Goal: Transaction & Acquisition: Obtain resource

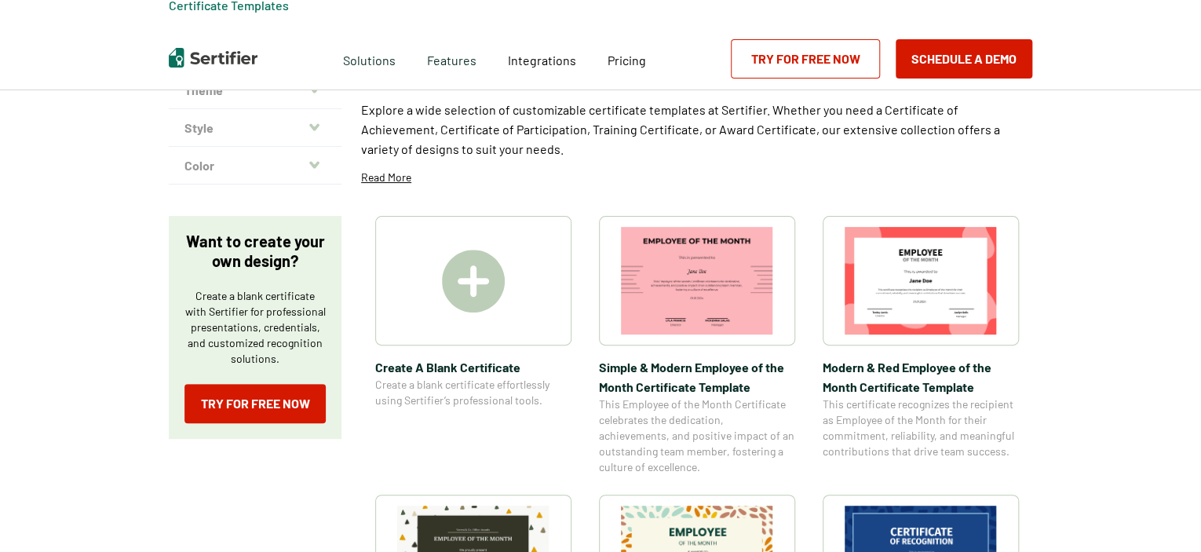
scroll to position [133, 0]
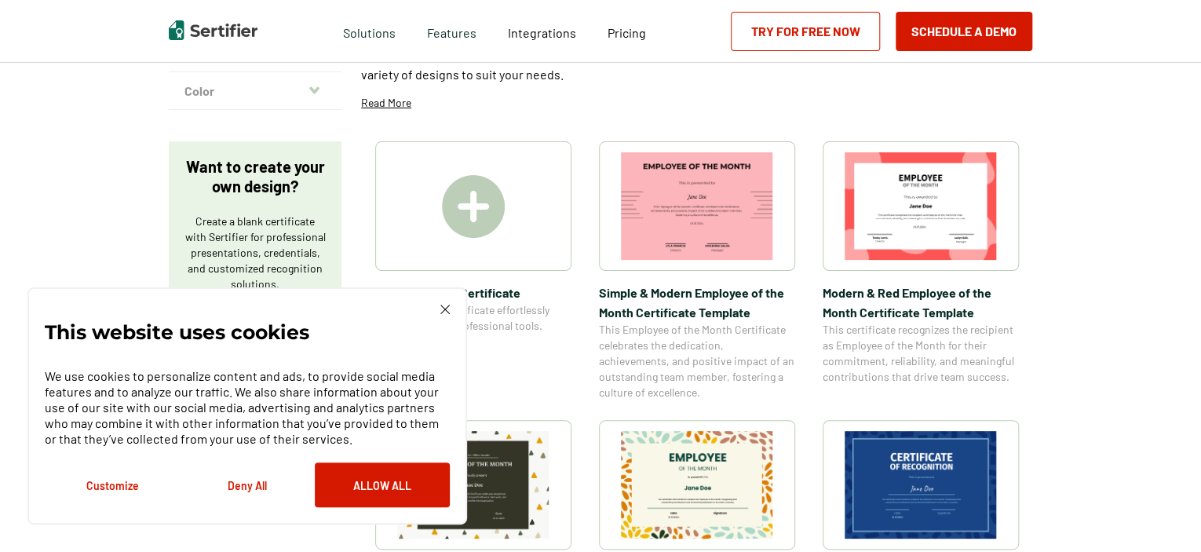
scroll to position [204, 0]
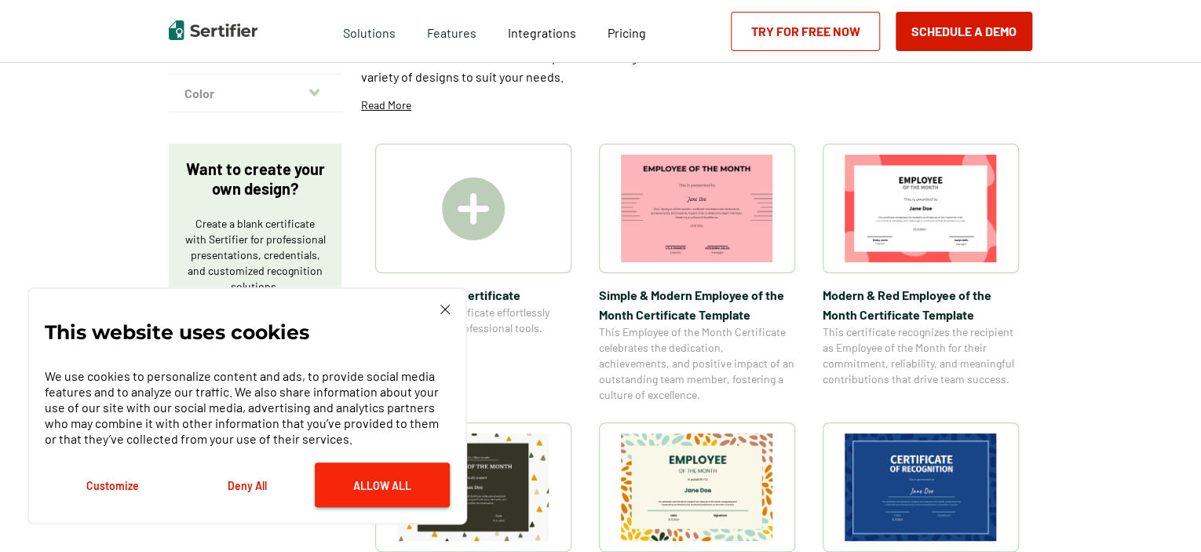
click at [340, 492] on button "Allow All" at bounding box center [382, 484] width 135 height 45
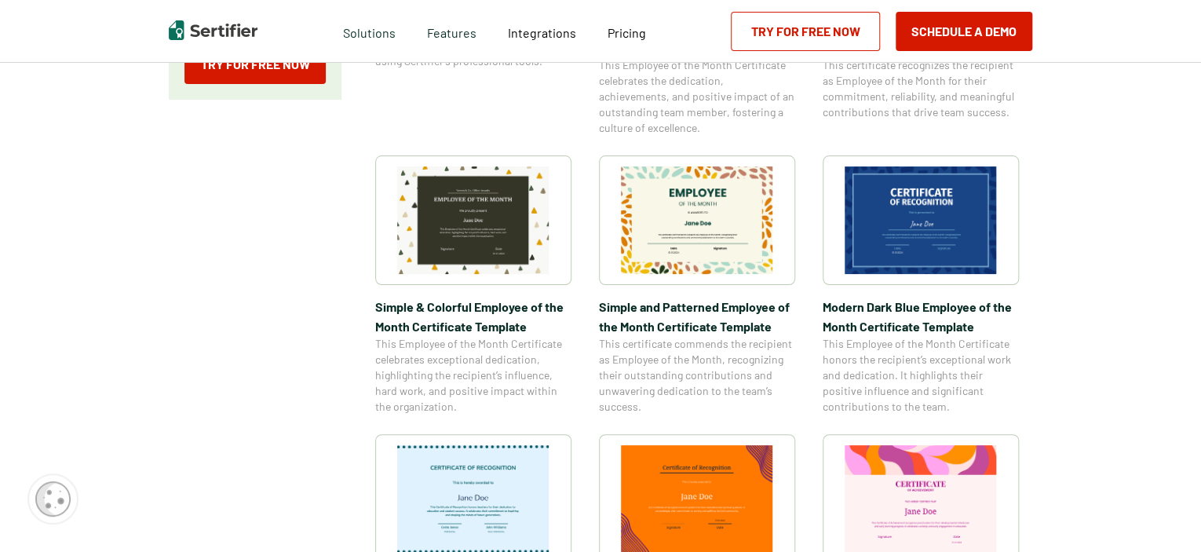
scroll to position [463, 0]
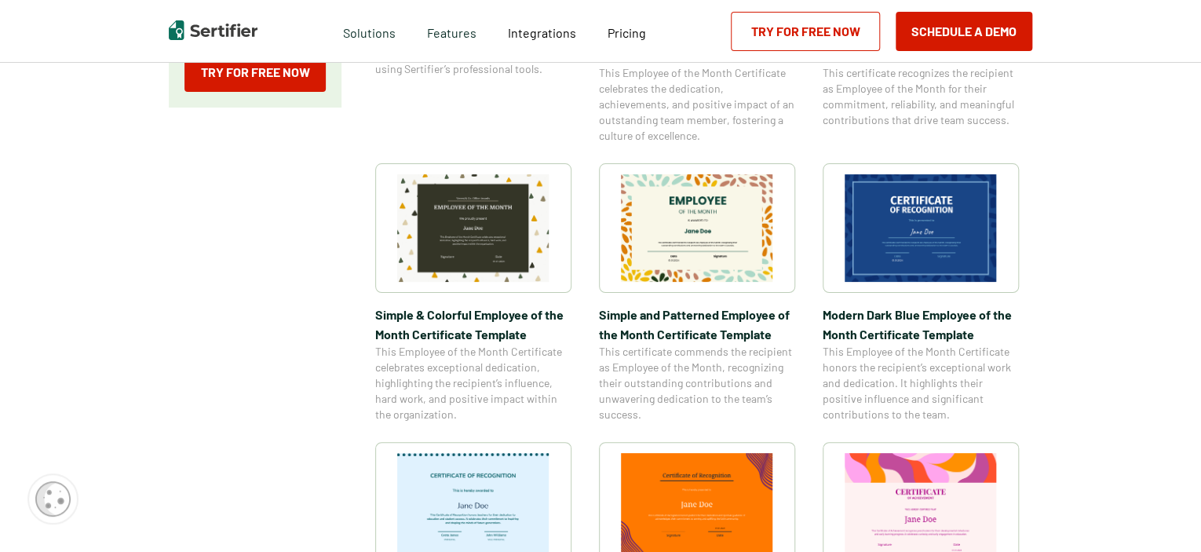
click at [945, 250] on img at bounding box center [921, 228] width 152 height 108
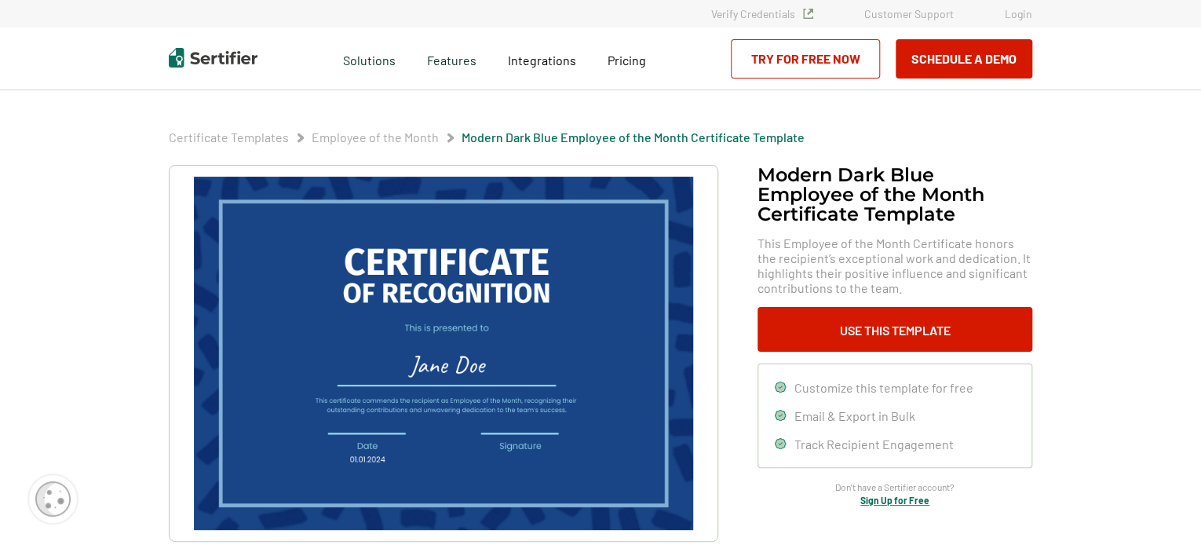
click at [433, 363] on img at bounding box center [443, 353] width 499 height 353
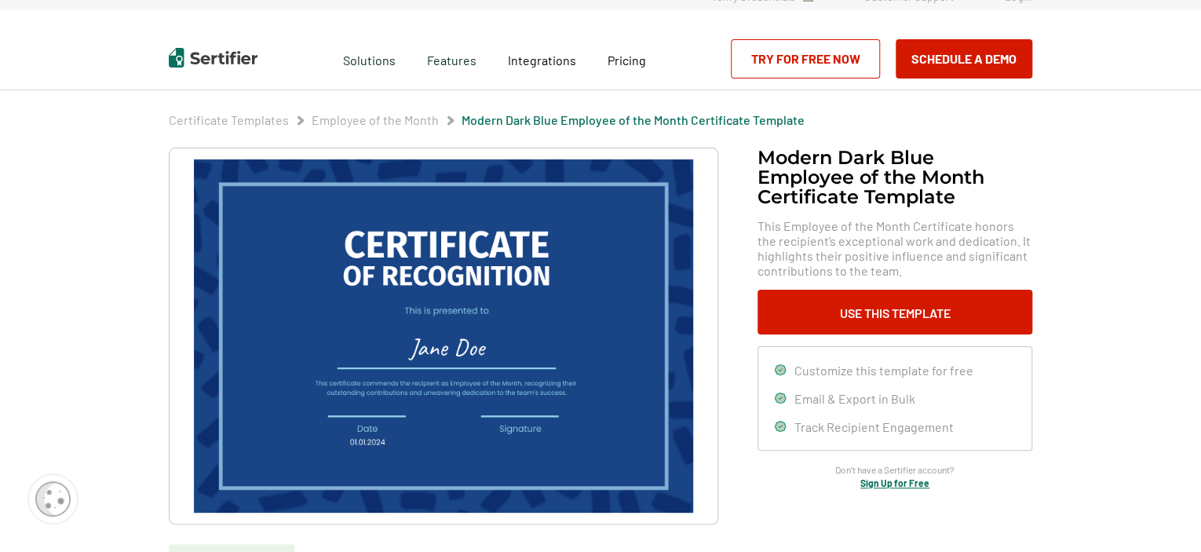
scroll to position [19, 0]
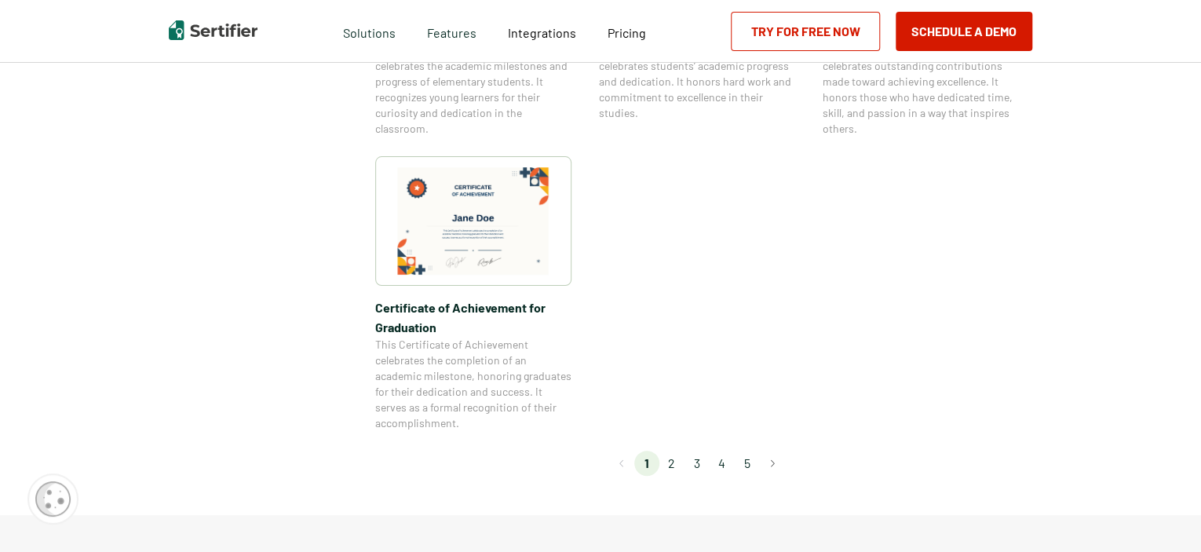
scroll to position [1337, 0]
click at [669, 465] on li "2" at bounding box center [671, 463] width 25 height 25
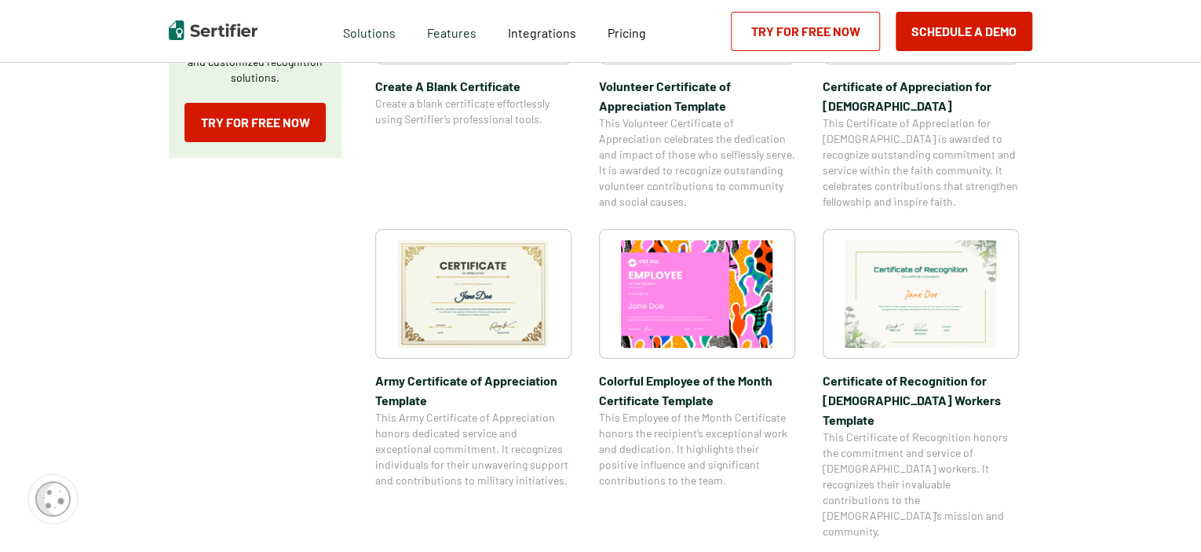
scroll to position [414, 0]
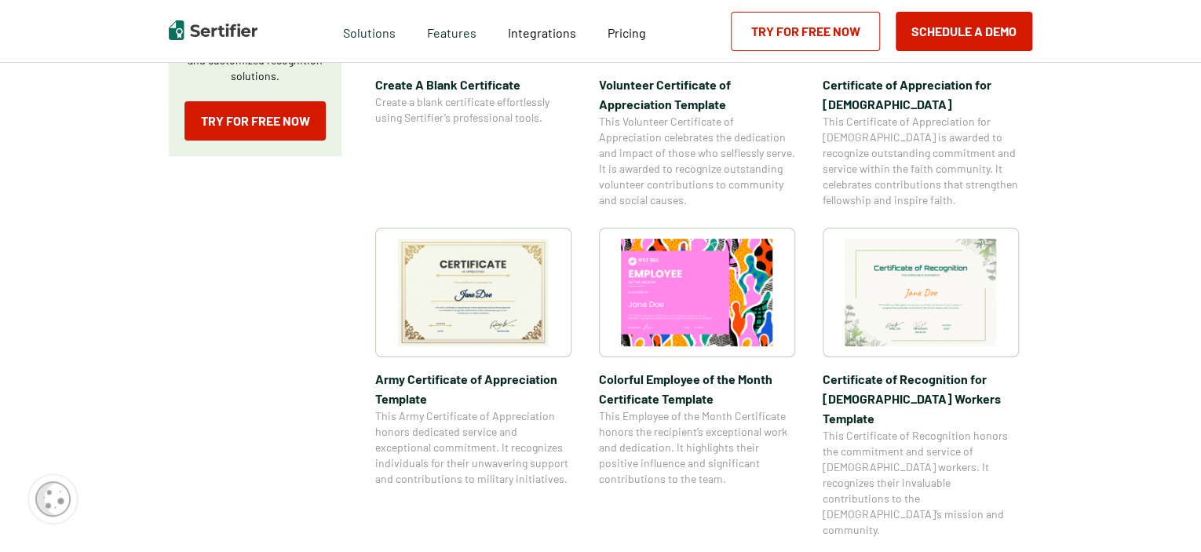
click at [460, 288] on img at bounding box center [473, 293] width 152 height 108
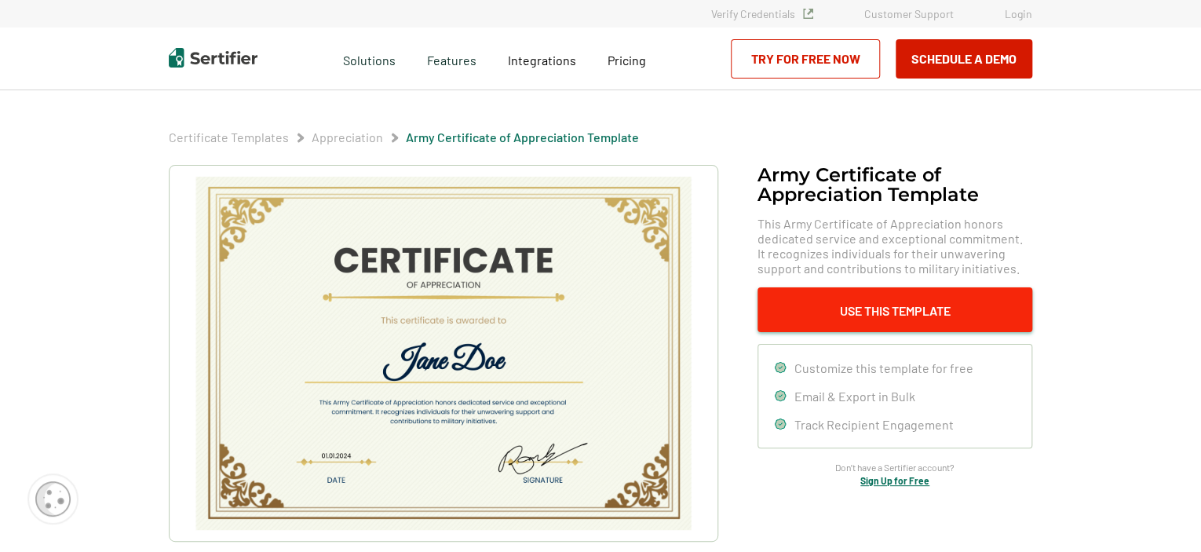
click at [819, 319] on button "Use This Template" at bounding box center [894, 309] width 275 height 45
click at [768, 297] on button "Use This Template" at bounding box center [894, 309] width 275 height 45
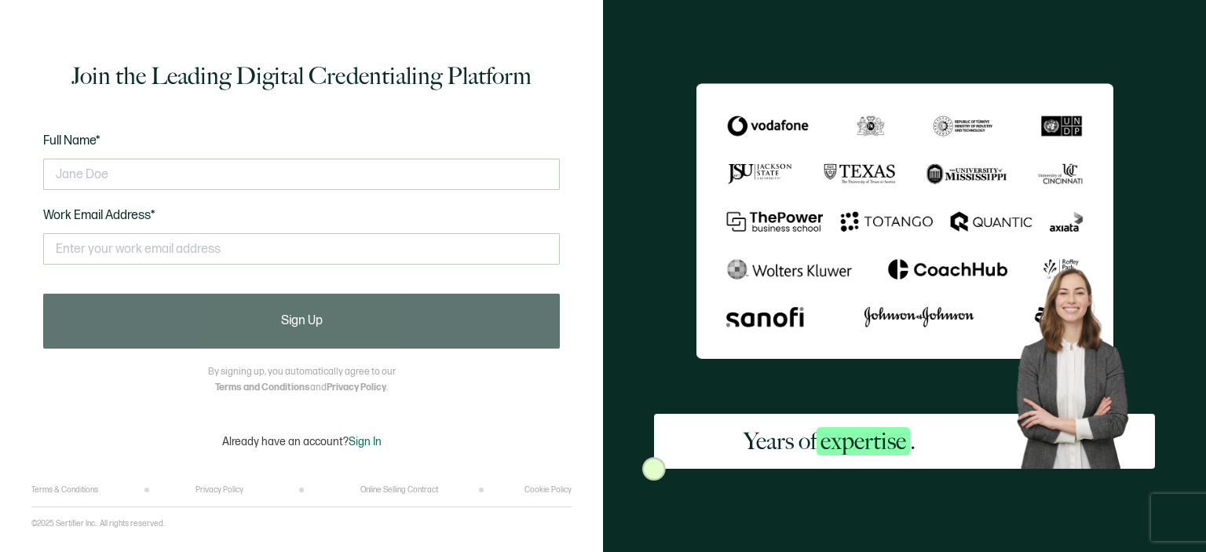
click at [454, 195] on div at bounding box center [301, 174] width 516 height 47
click at [446, 175] on input "text" at bounding box center [301, 174] width 516 height 31
